Goal: Find specific page/section: Find specific page/section

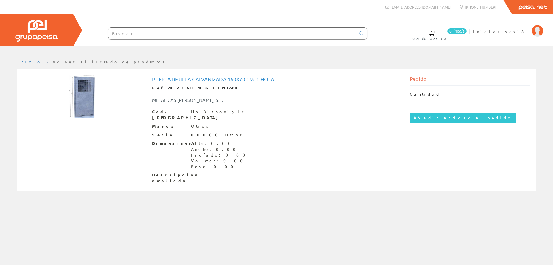
click at [80, 92] on img at bounding box center [83, 96] width 28 height 43
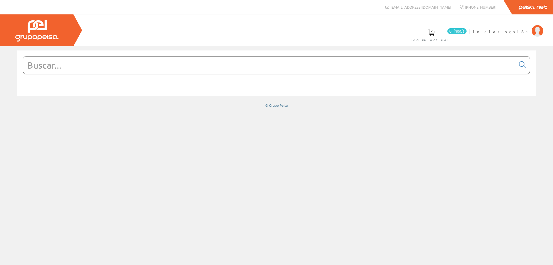
click at [77, 64] on input "text" at bounding box center [269, 64] width 492 height 17
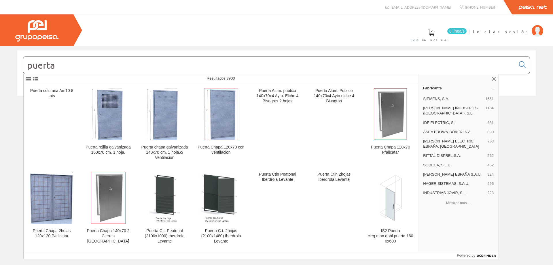
type input "puerta"
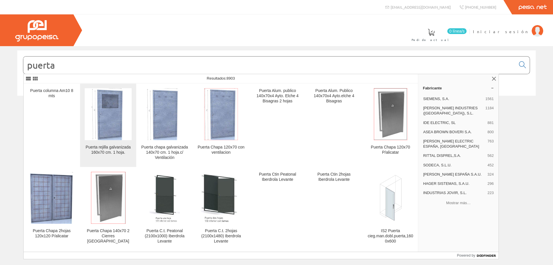
click at [110, 139] on img at bounding box center [108, 114] width 33 height 52
click at [110, 147] on div "Puerta rejilla galvanizada 160x70 cm. 1 hoja." at bounding box center [108, 150] width 47 height 10
